Goal: Information Seeking & Learning: Learn about a topic

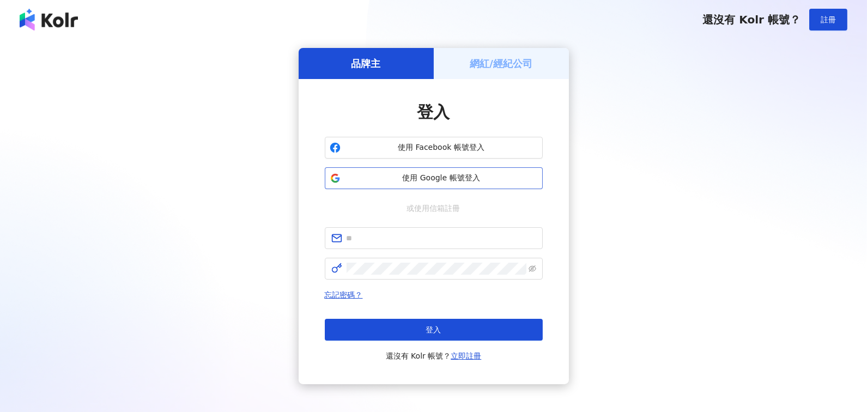
click at [451, 180] on span "使用 Google 帳號登入" at bounding box center [441, 178] width 193 height 11
click at [402, 172] on button "使用 Google 帳號登入" at bounding box center [434, 178] width 218 height 22
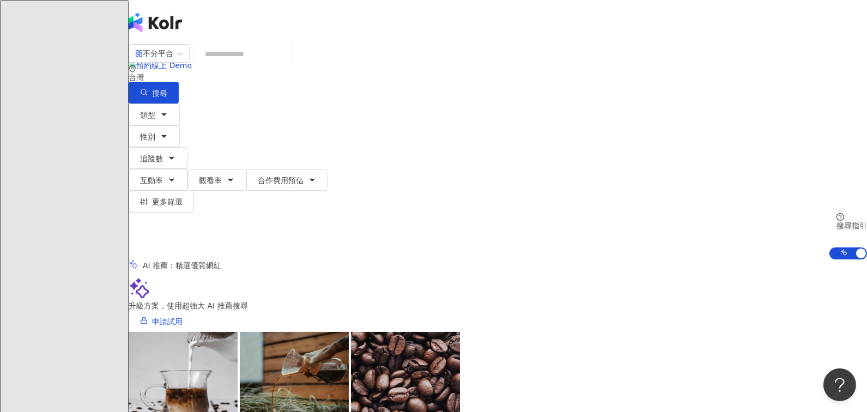
click at [287, 64] on input "search" at bounding box center [243, 54] width 88 height 21
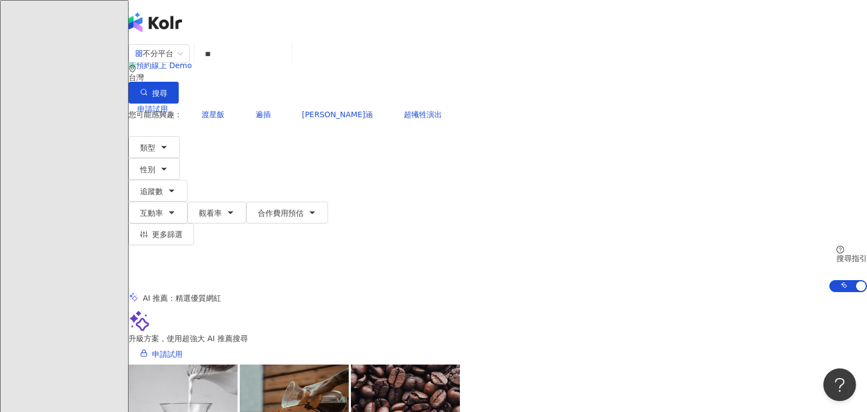
type input "*"
click at [163, 187] on span "追蹤數" at bounding box center [151, 191] width 23 height 9
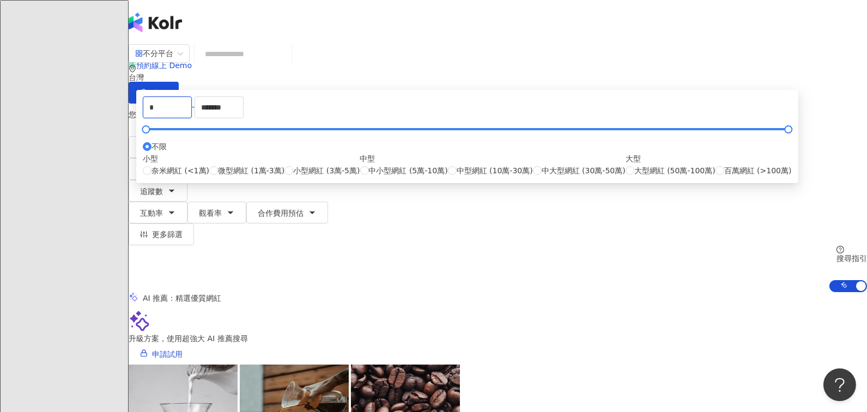
drag, startPoint x: 319, startPoint y: 167, endPoint x: 252, endPoint y: 167, distance: 67.5
type input "*"
type input "******"
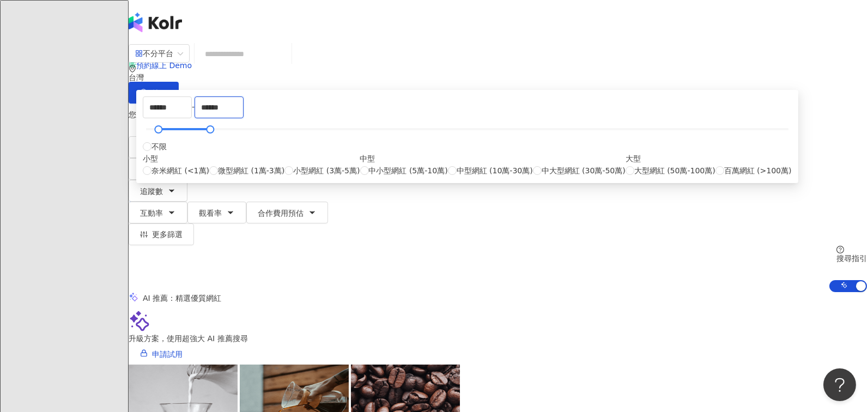
type input "******"
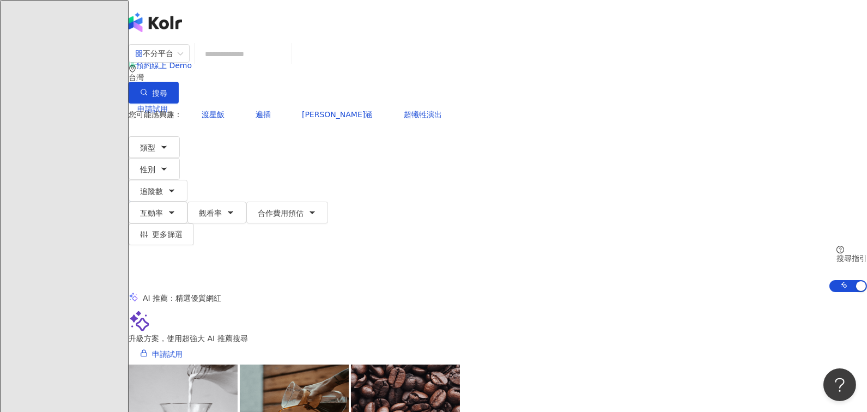
click at [678, 292] on div "AI 推薦 ： 精選優質網紅" at bounding box center [498, 297] width 738 height 11
click at [180, 136] on button "類型" at bounding box center [154, 147] width 51 height 22
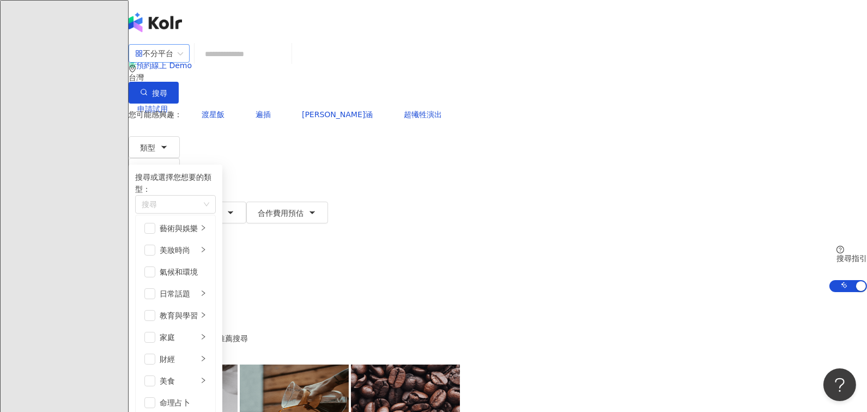
click at [173, 62] on div "不分平台" at bounding box center [154, 53] width 38 height 17
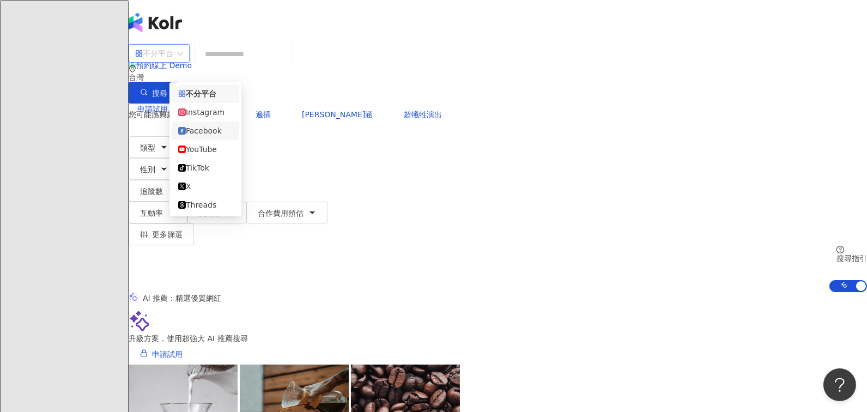
click at [205, 132] on div "Facebook" at bounding box center [205, 131] width 54 height 12
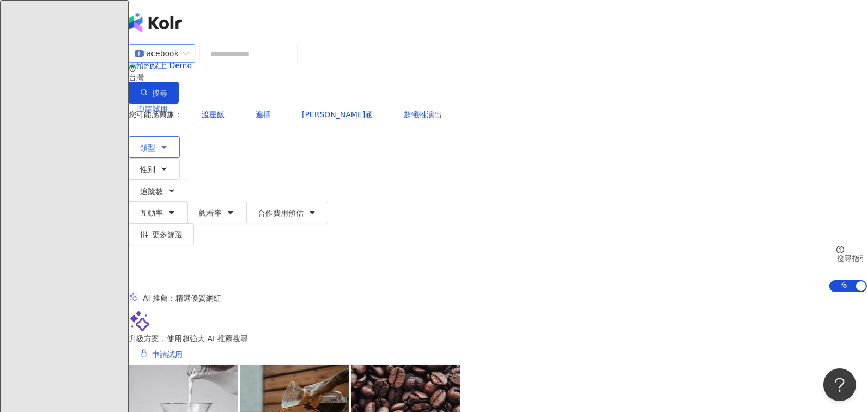
click at [155, 143] on span "類型" at bounding box center [147, 147] width 15 height 9
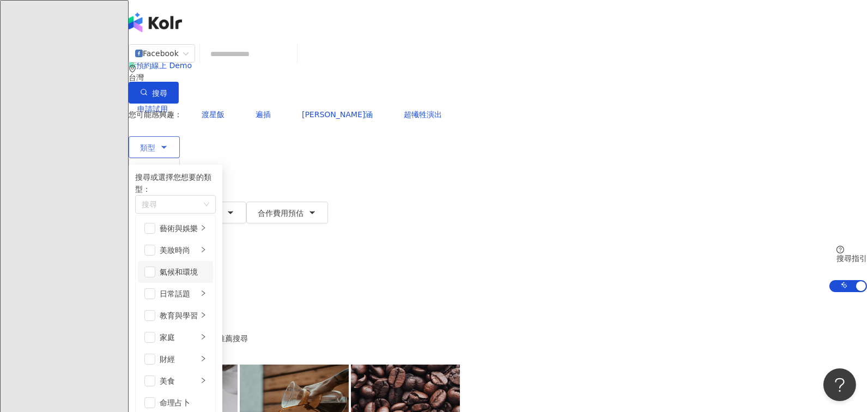
scroll to position [66, 0]
click at [155, 310] on span "button" at bounding box center [149, 315] width 11 height 11
click at [197, 326] on li "家庭" at bounding box center [175, 337] width 75 height 22
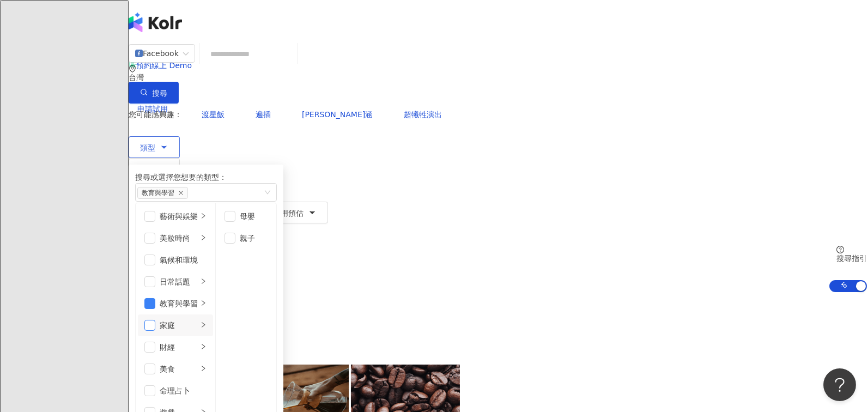
click at [155, 320] on span "button" at bounding box center [149, 325] width 11 height 11
click at [155, 298] on span "button" at bounding box center [149, 303] width 11 height 11
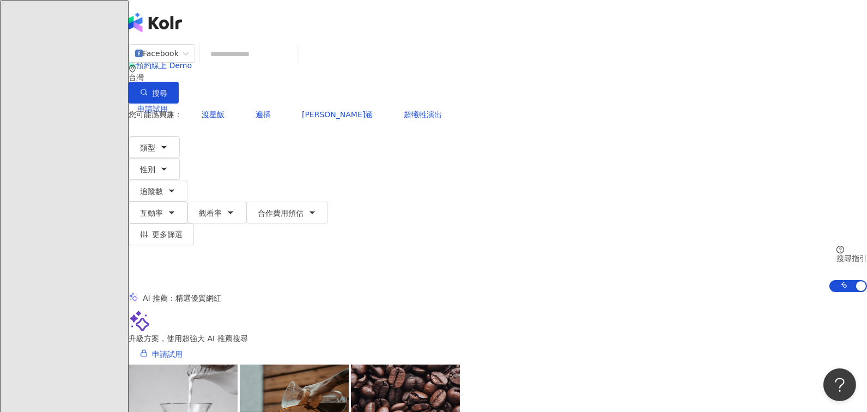
click at [293, 64] on input "search" at bounding box center [248, 54] width 88 height 21
click at [179, 82] on button "搜尋" at bounding box center [154, 93] width 50 height 22
click at [180, 136] on button "類型" at bounding box center [154, 147] width 51 height 22
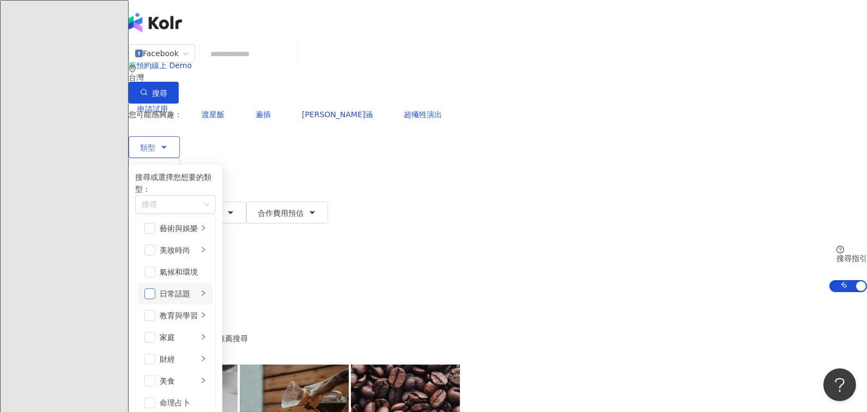
click at [155, 288] on span "button" at bounding box center [149, 293] width 11 height 11
click at [155, 332] on span "button" at bounding box center [149, 337] width 11 height 11
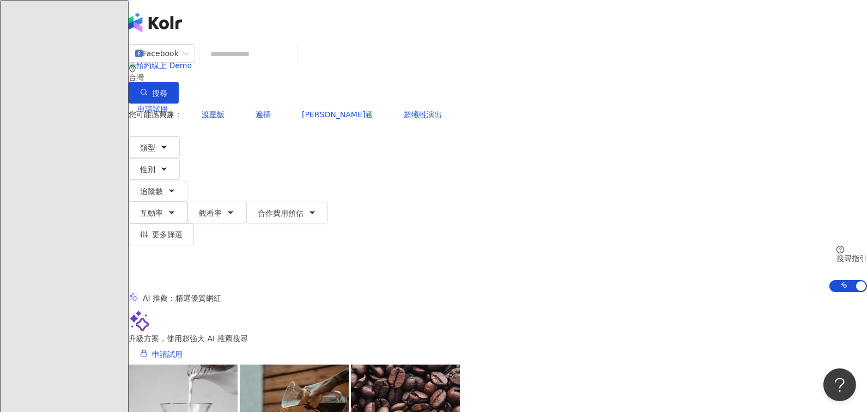
click at [167, 89] on span "搜尋" at bounding box center [159, 93] width 15 height 9
click at [293, 64] on input "search" at bounding box center [248, 54] width 88 height 21
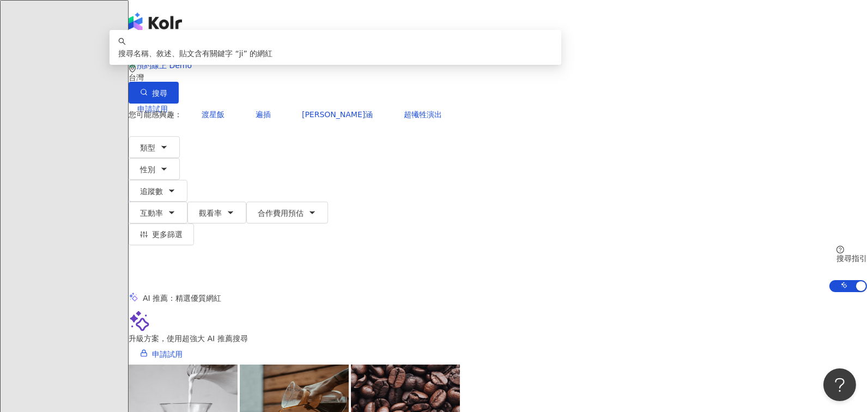
type input "*"
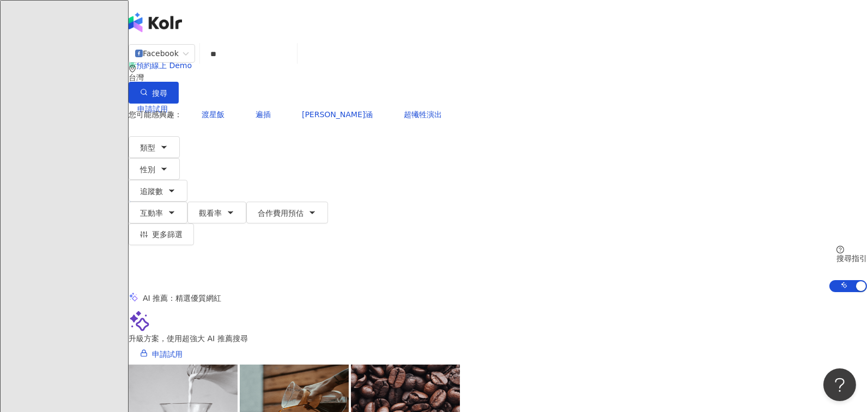
type input "*"
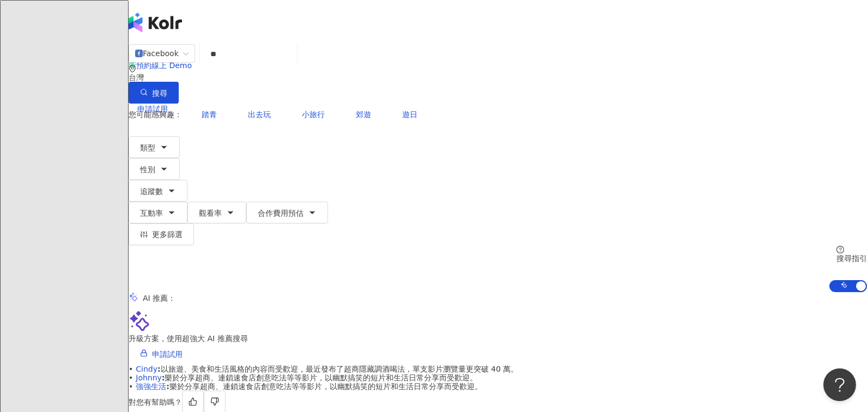
click at [310, 77] on div "Facebook ** 台灣 搜尋 7b18b1b1-7648-4808-b92c-4336bf008e13 9b4815c2-0bf0-43dc-87fb-…" at bounding box center [498, 74] width 738 height 60
click at [293, 62] on input "**" at bounding box center [248, 54] width 88 height 21
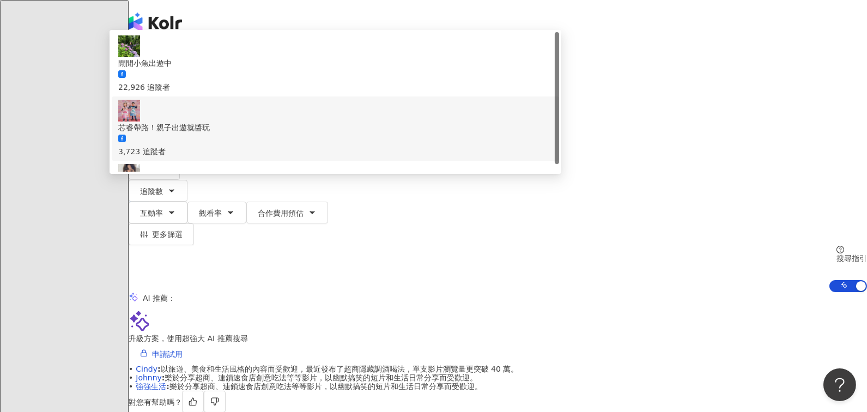
type input "*"
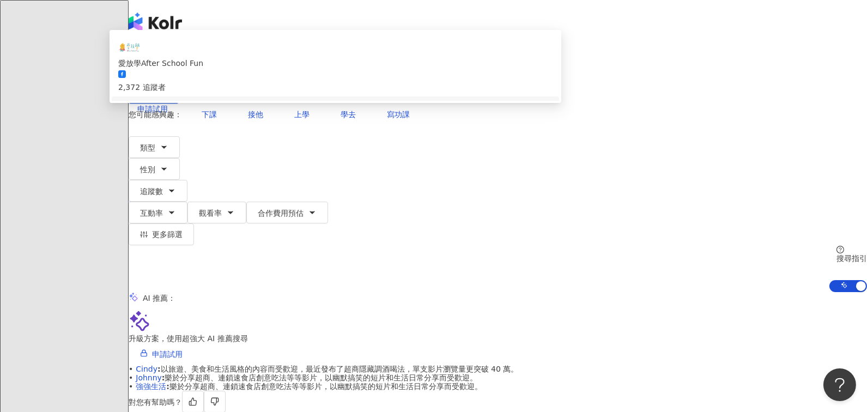
click at [797, 292] on div "AI 推薦 ：" at bounding box center [498, 297] width 738 height 11
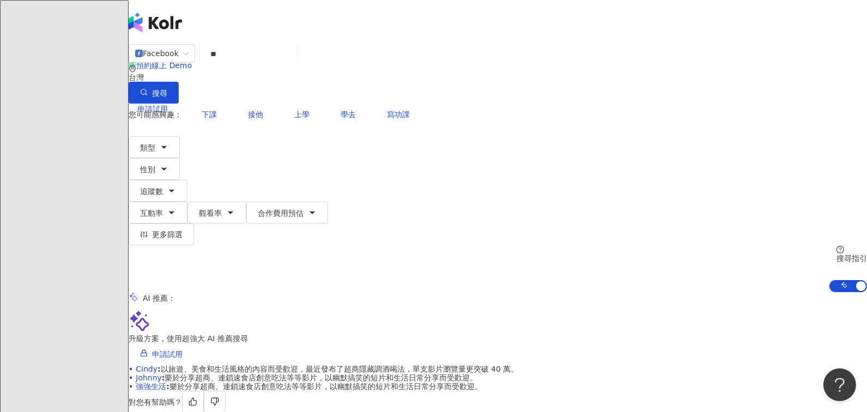
click at [293, 64] on input "**" at bounding box center [248, 54] width 88 height 21
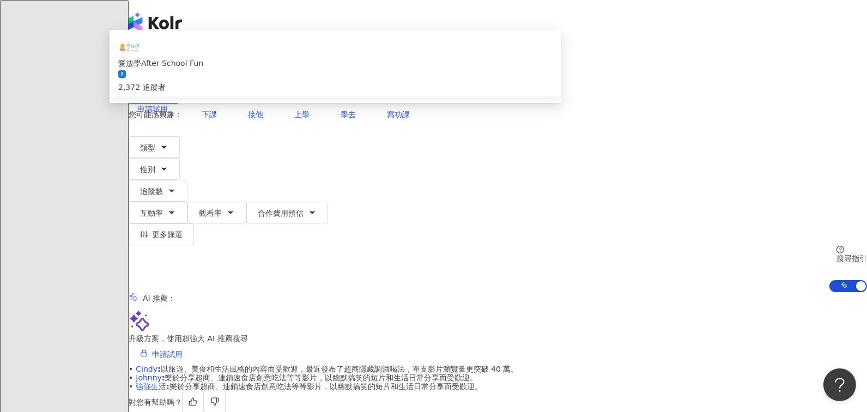
type input "*"
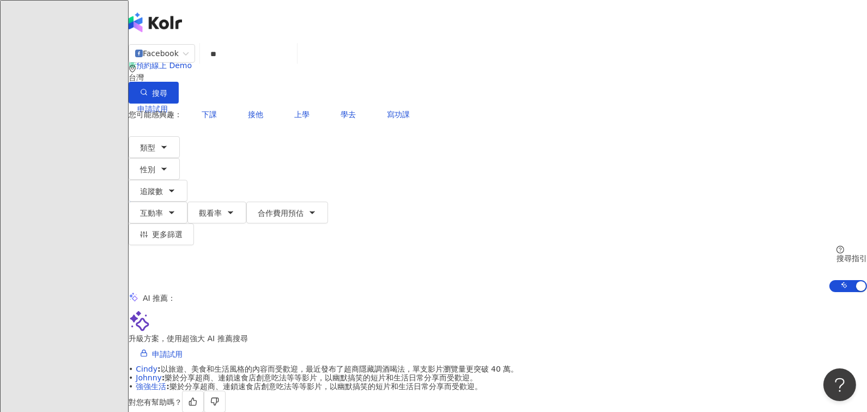
type input "*"
type input "**"
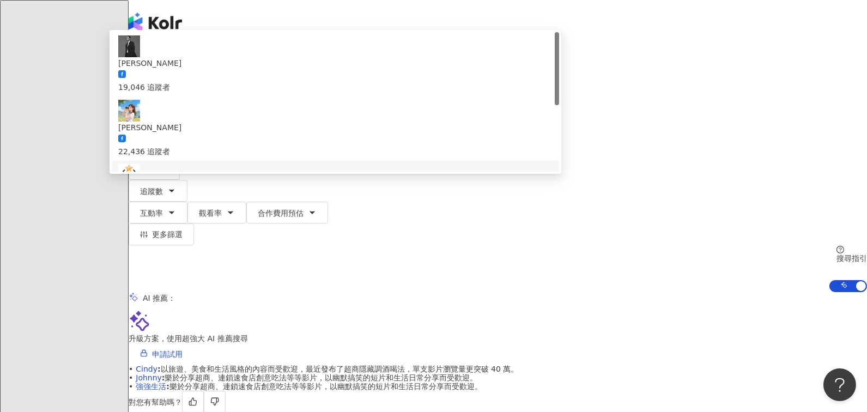
type input "*"
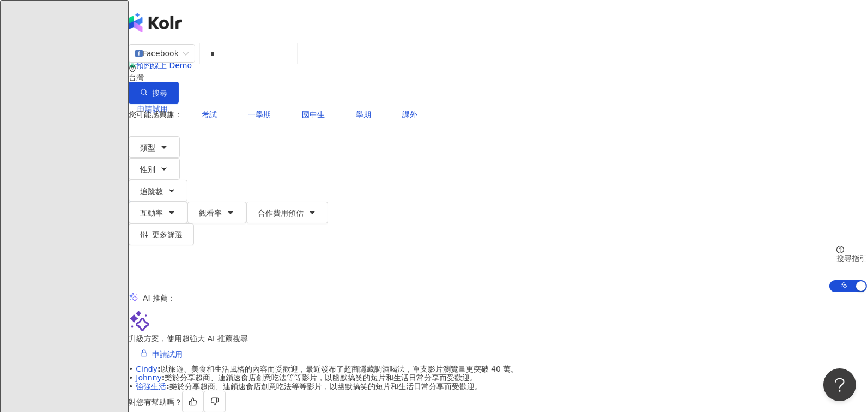
click at [293, 64] on input "*" at bounding box center [248, 54] width 88 height 21
type input "*"
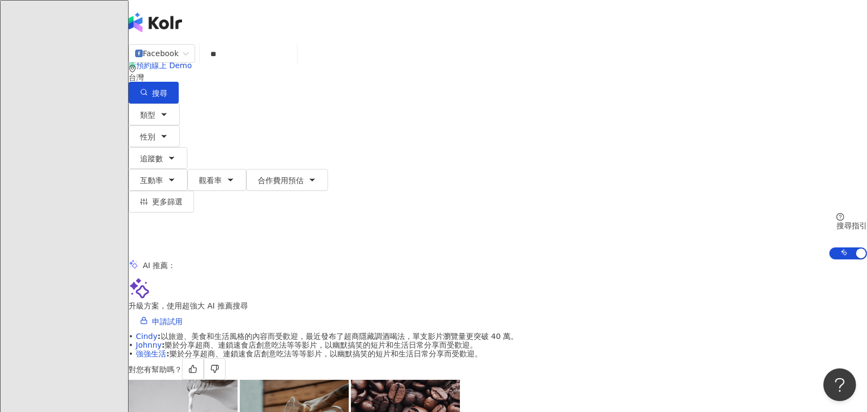
click at [819, 259] on div "AI 推薦 ：" at bounding box center [498, 264] width 738 height 11
click at [361, 76] on div "Facebook ** 台灣 搜尋 c1be370e-cade-47a3-8be7-e4c98ec408fc 2449ae46-5981-4631-ad4a-…" at bounding box center [498, 74] width 738 height 60
click at [293, 64] on input "**" at bounding box center [248, 54] width 88 height 21
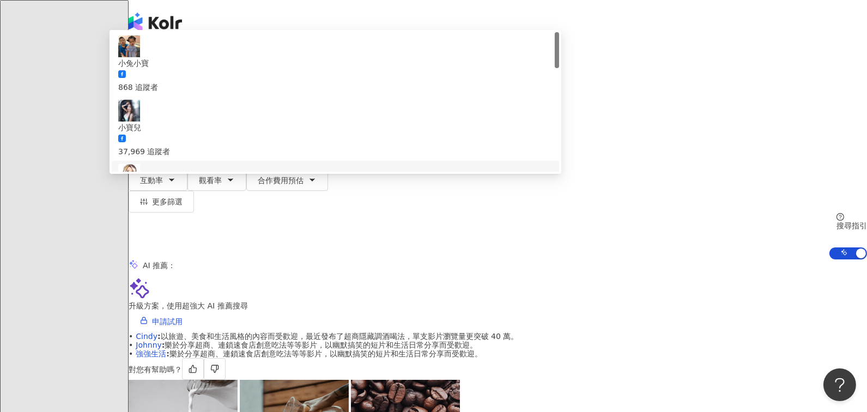
type input "*"
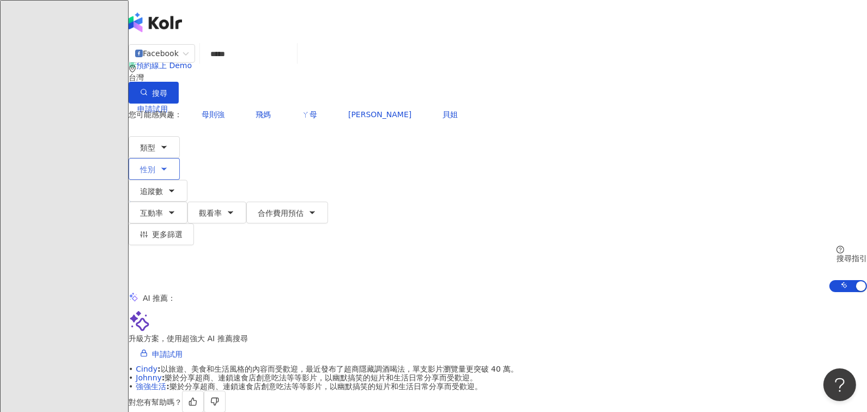
click at [180, 158] on button "性別" at bounding box center [154, 169] width 51 height 22
click at [148, 108] on span "女" at bounding box center [139, 102] width 16 height 12
click at [167, 89] on span "搜尋" at bounding box center [159, 93] width 15 height 9
click at [293, 64] on input "*****" at bounding box center [248, 54] width 88 height 21
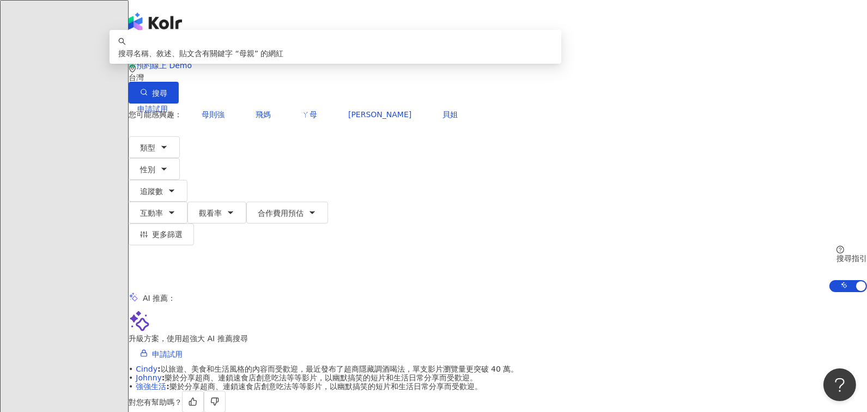
type input "*"
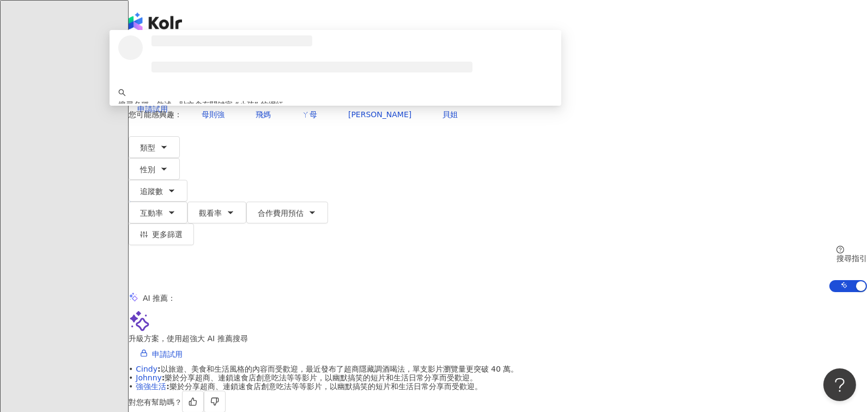
type input "*"
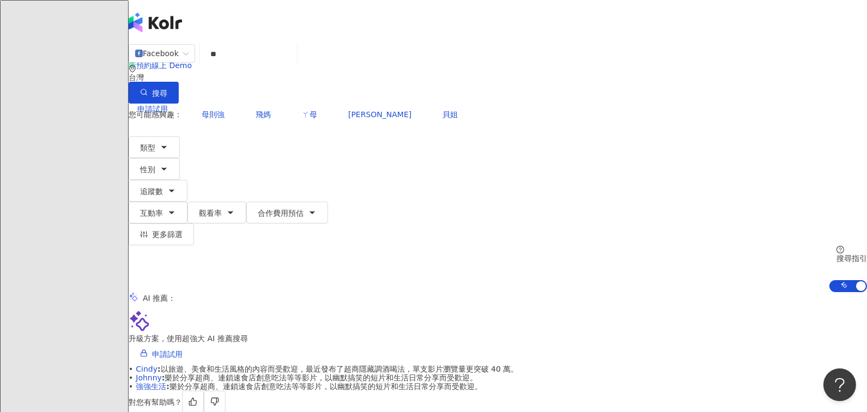
type input "*"
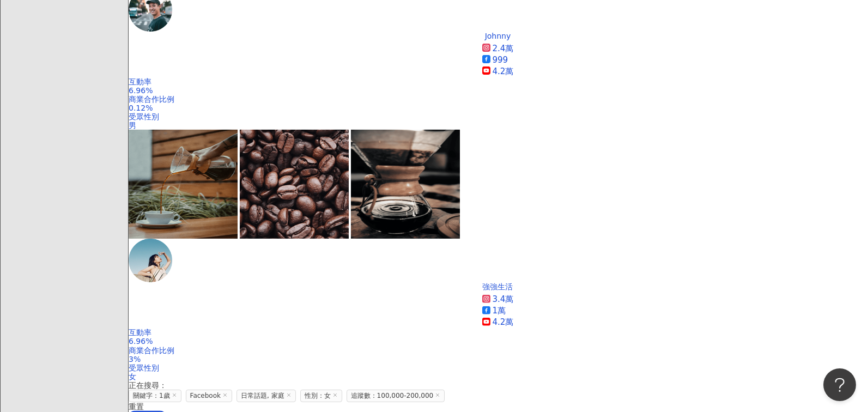
scroll to position [743, 0]
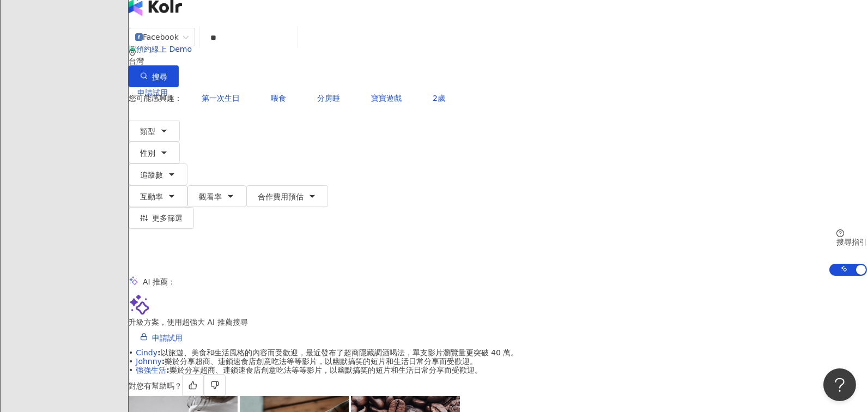
scroll to position [0, 0]
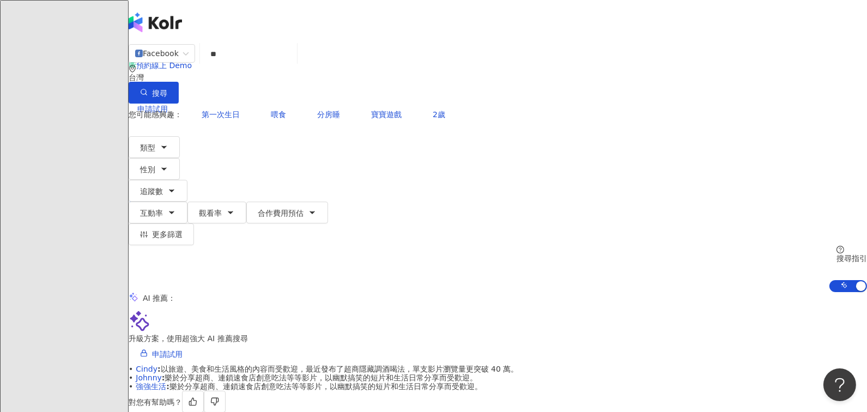
click at [293, 64] on input "**" at bounding box center [248, 54] width 88 height 21
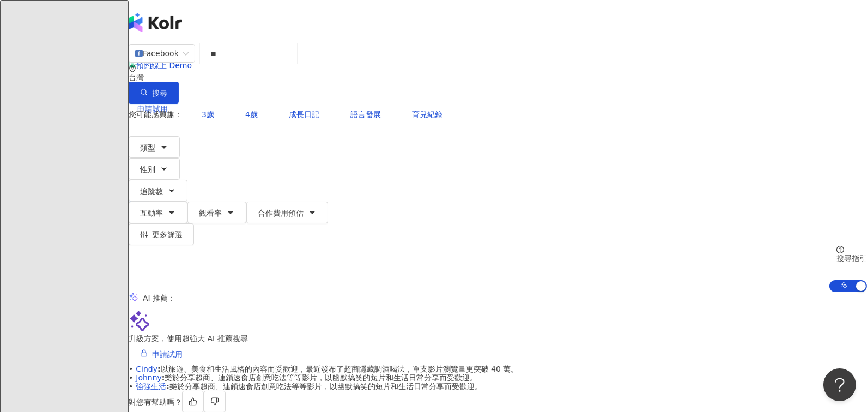
click at [469, 53] on div "Facebook ** 台灣 搜尋 keyword 搜尋名稱、敘述、貼文含有關鍵字 “ 2歲 ” 的網紅" at bounding box center [498, 74] width 738 height 60
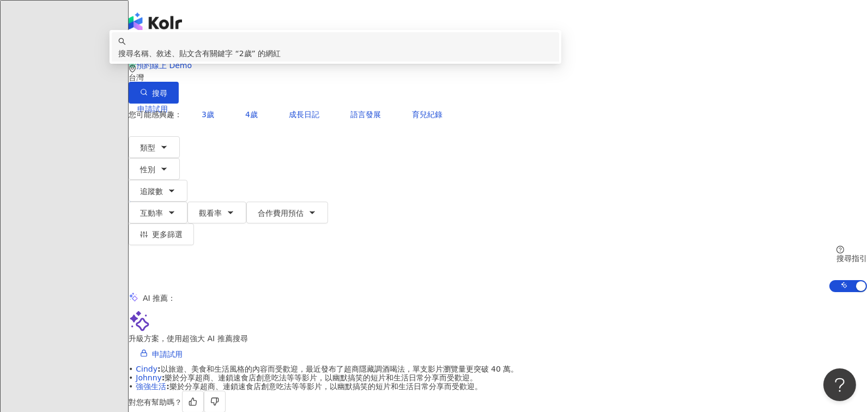
click at [293, 63] on input "**" at bounding box center [248, 54] width 88 height 21
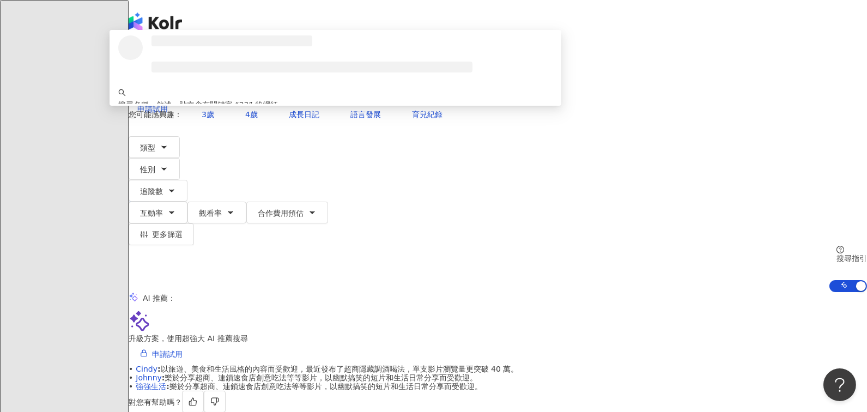
type input "*"
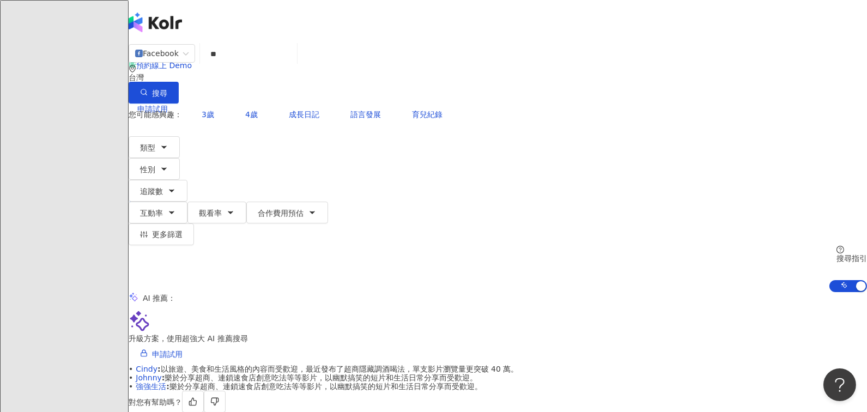
type input "**"
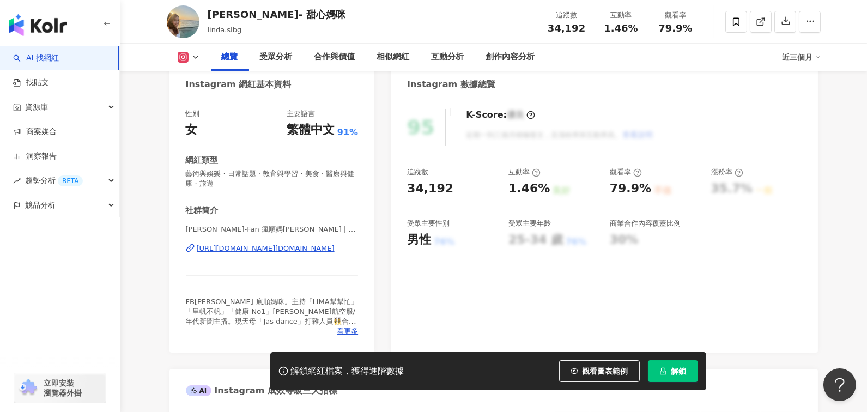
scroll to position [116, 0]
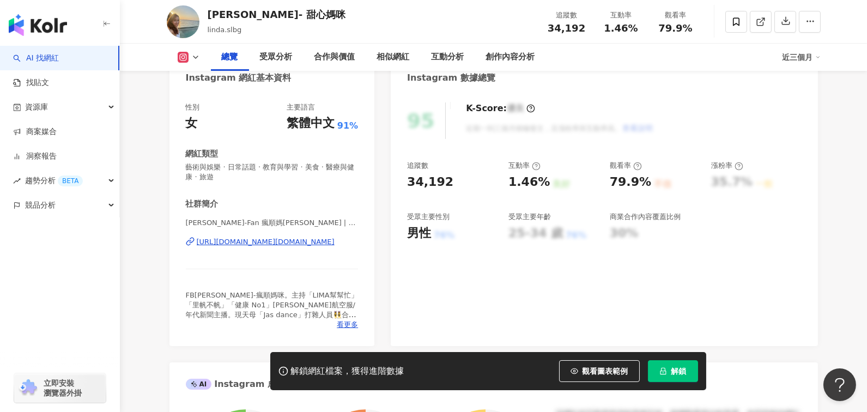
click at [269, 239] on div "https://www.instagram.com/linda.slbg/" at bounding box center [266, 242] width 138 height 10
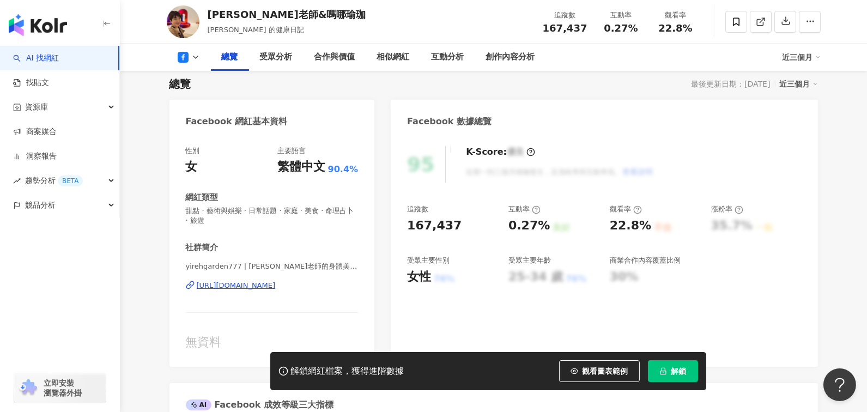
scroll to position [86, 0]
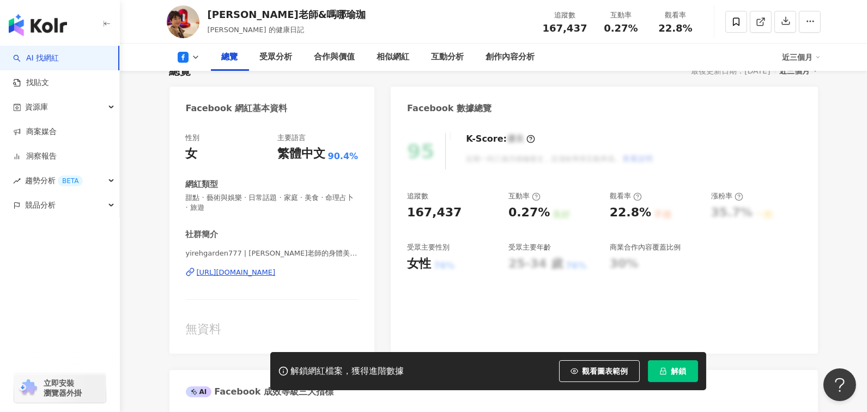
click at [276, 273] on div "https://www.facebook.com/117097188302813" at bounding box center [236, 272] width 79 height 10
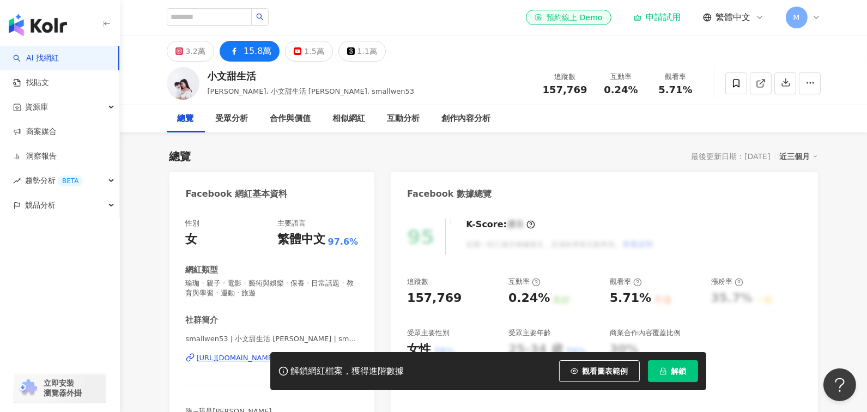
click at [241, 354] on div "解鎖網紅檔案，獲得進階數據 觀看圖表範例 解鎖" at bounding box center [433, 371] width 867 height 38
click at [246, 360] on div "解鎖網紅檔案，獲得進階數據 觀看圖表範例 解鎖" at bounding box center [433, 371] width 867 height 38
click at [253, 359] on div "解鎖網紅檔案，獲得進階數據 觀看圖表範例 解鎖" at bounding box center [433, 371] width 867 height 38
click at [267, 338] on span "smallwen53 | 小文甜生活 Evelyn Wang | smallwen53" at bounding box center [272, 339] width 173 height 10
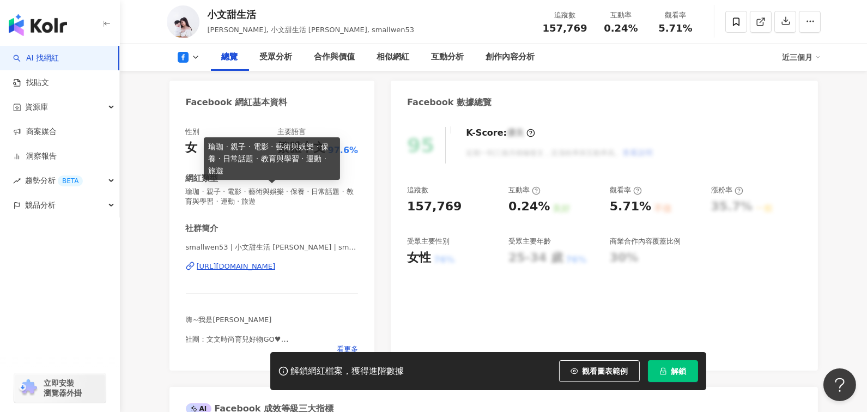
scroll to position [99, 0]
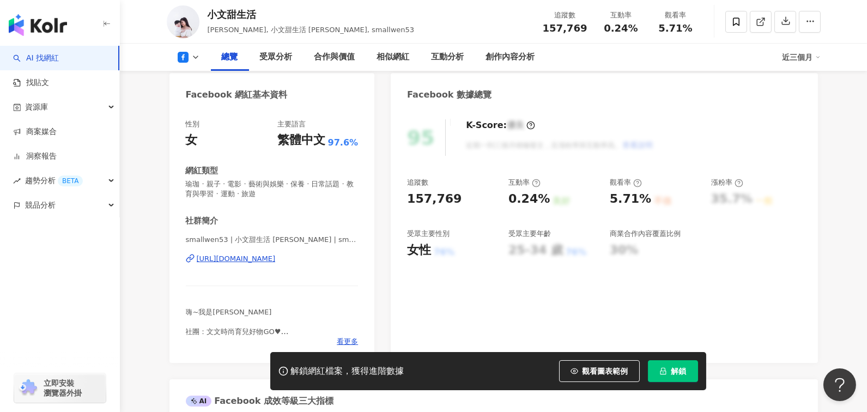
click at [270, 257] on div "https://www.facebook.com/138202602914814" at bounding box center [236, 259] width 79 height 10
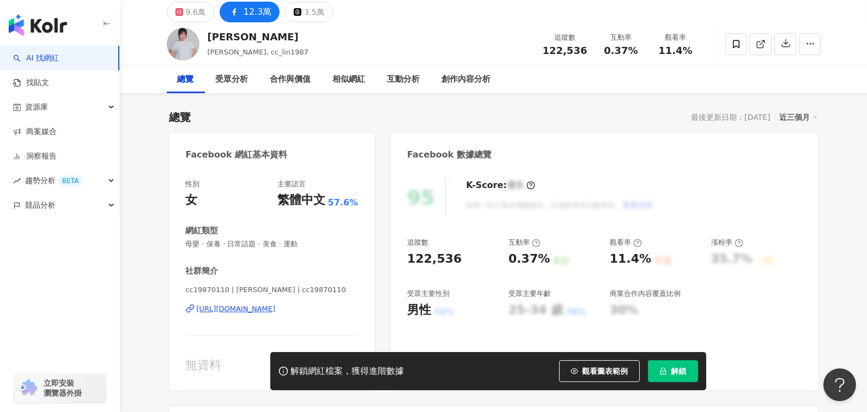
click at [257, 312] on div "https://www.facebook.com/181167185233481" at bounding box center [236, 309] width 79 height 10
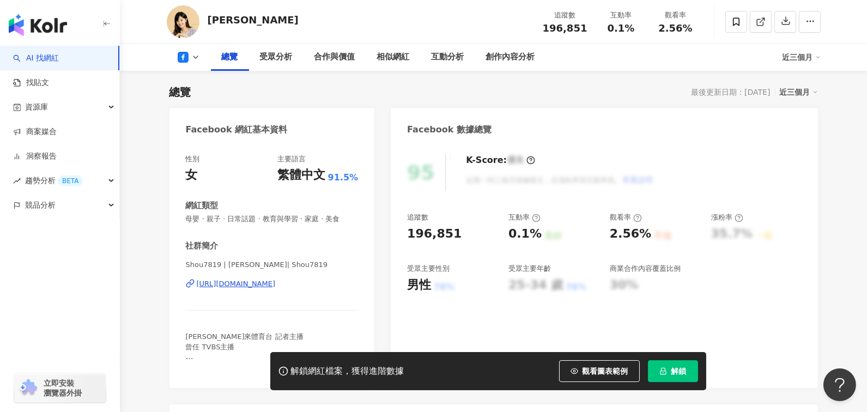
scroll to position [120, 0]
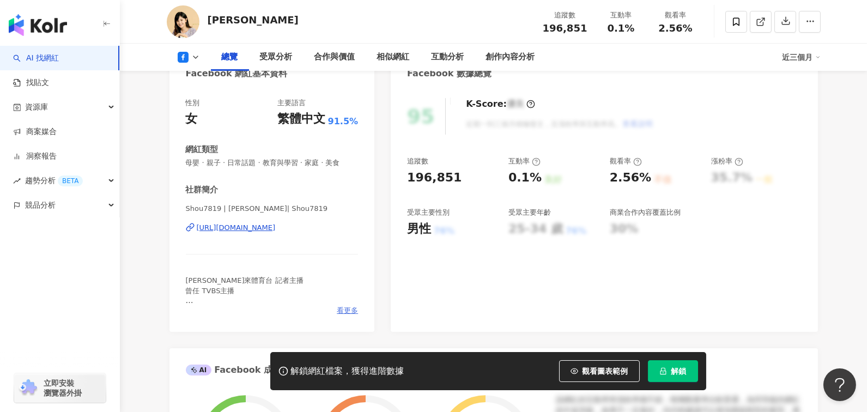
click at [352, 310] on span "看更多" at bounding box center [347, 311] width 21 height 10
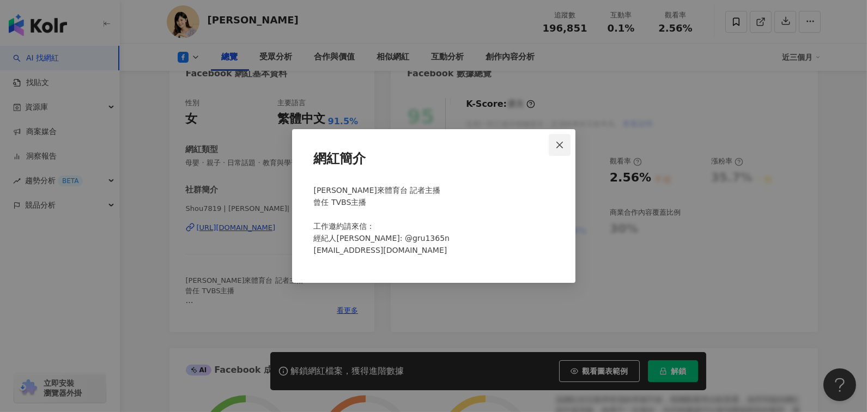
click at [560, 146] on icon "close" at bounding box center [559, 144] width 7 height 7
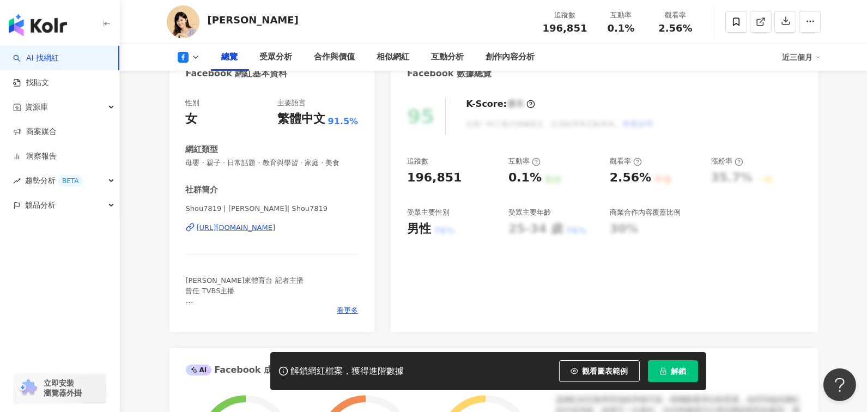
click at [276, 228] on div "https://www.facebook.com/395666837141104" at bounding box center [236, 228] width 79 height 10
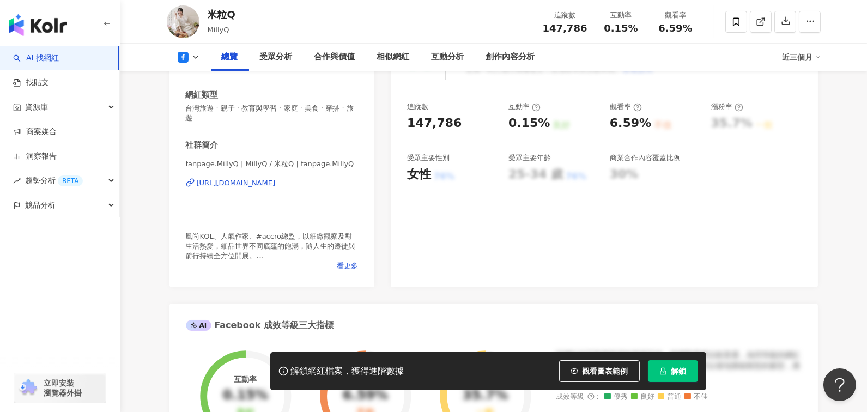
scroll to position [174, 0]
click at [276, 179] on div "[URL][DOMAIN_NAME]" at bounding box center [236, 184] width 79 height 10
